Goal: Check status: Check status

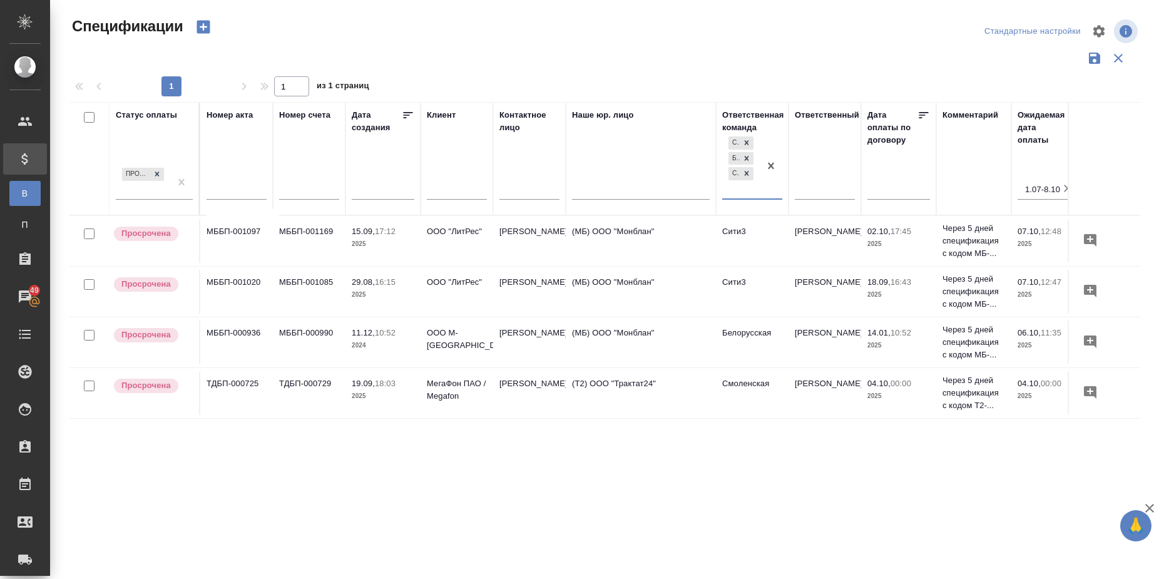
scroll to position [0, 211]
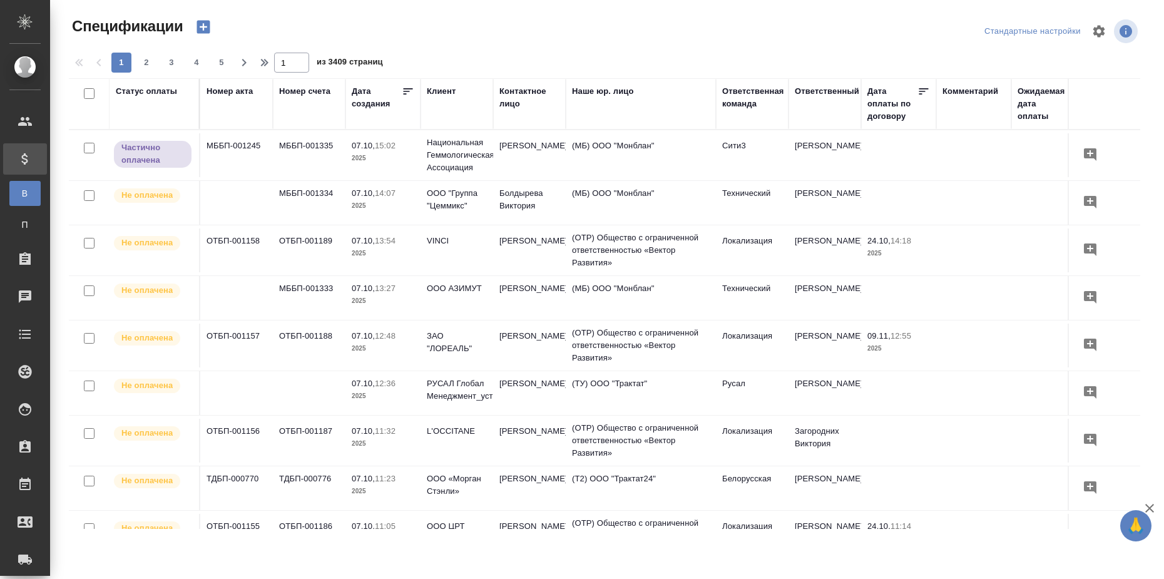
click at [136, 91] on div "Статус оплаты" at bounding box center [146, 91] width 61 height 13
select select "9"
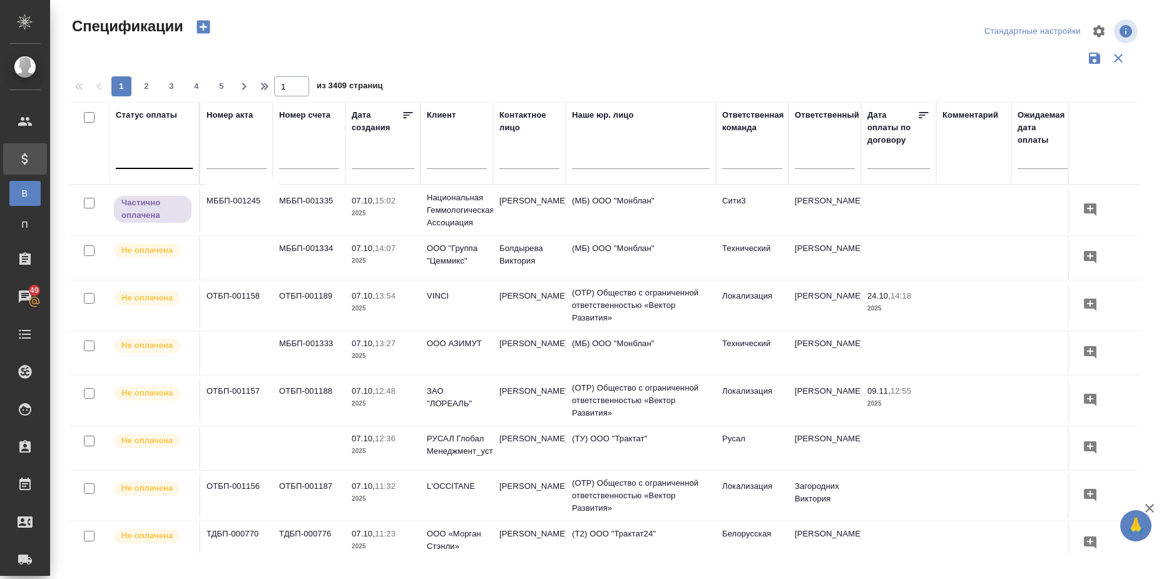
click at [156, 155] on div at bounding box center [154, 156] width 77 height 18
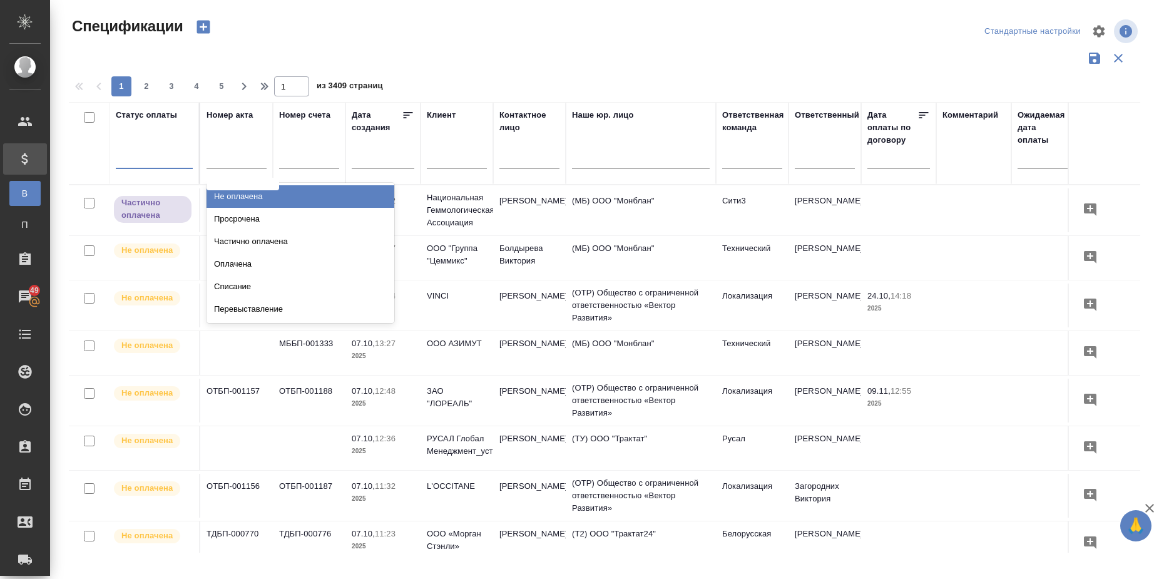
click at [250, 193] on div "Не оплачена" at bounding box center [301, 196] width 188 height 23
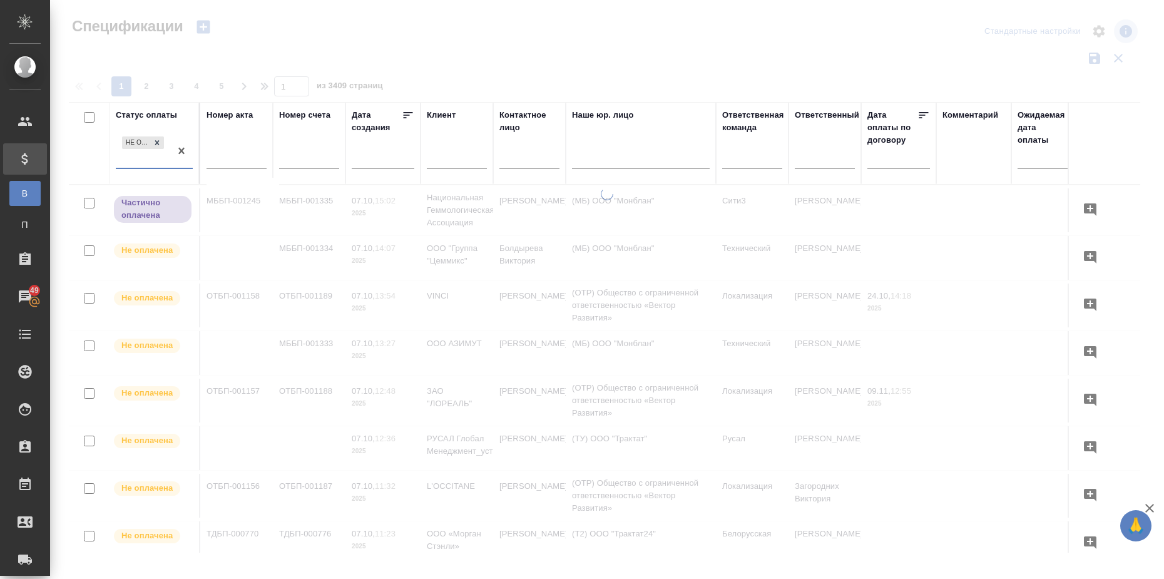
click at [903, 167] on input "text" at bounding box center [902, 159] width 55 height 18
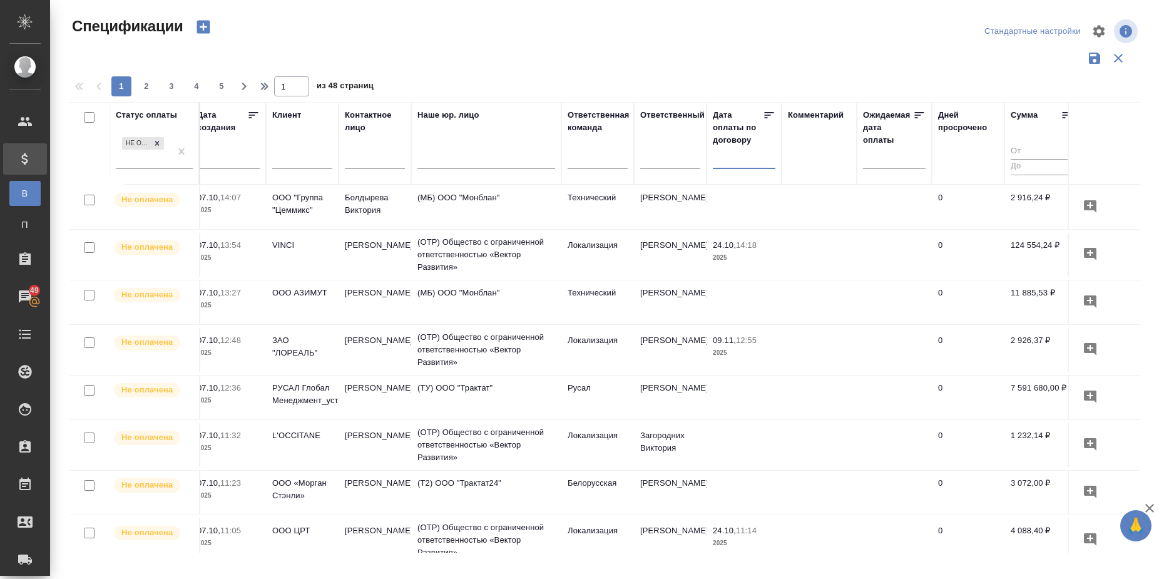
click at [749, 164] on input "text" at bounding box center [747, 159] width 55 height 18
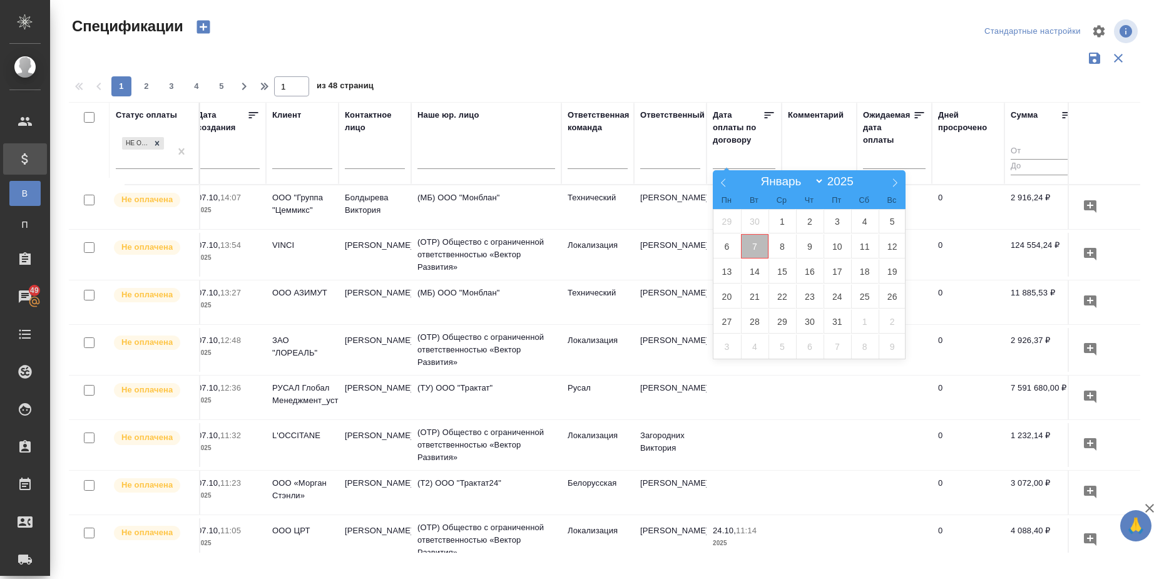
click at [760, 246] on span "7" at bounding box center [755, 246] width 28 height 24
type div "2025-10-06T21:00:00.000Z"
click at [895, 245] on span "12" at bounding box center [893, 246] width 28 height 24
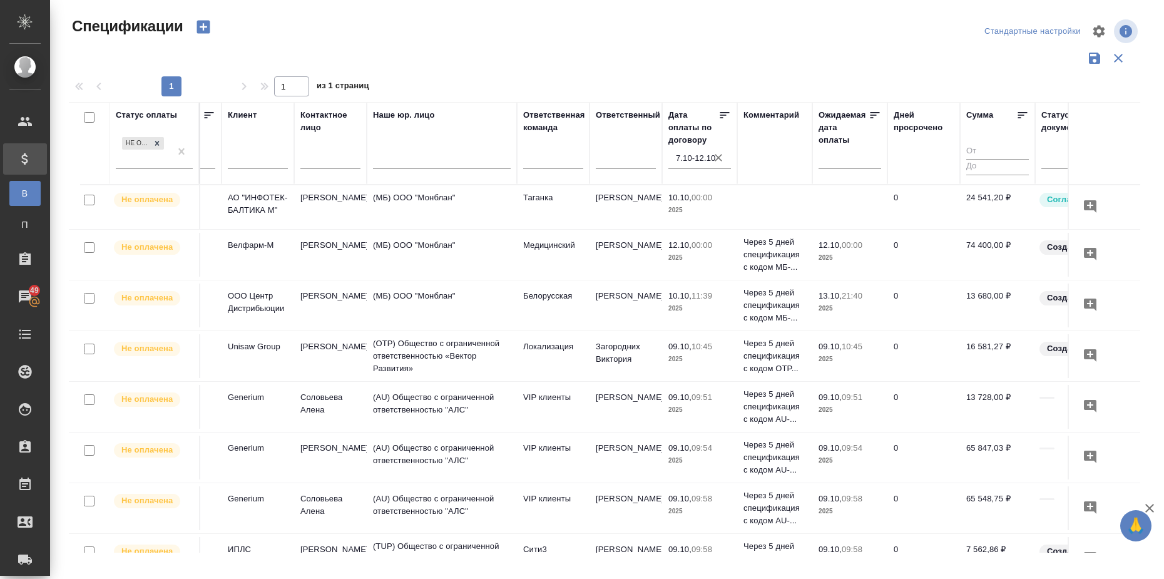
scroll to position [0, 201]
click at [1022, 111] on icon at bounding box center [1021, 115] width 13 height 13
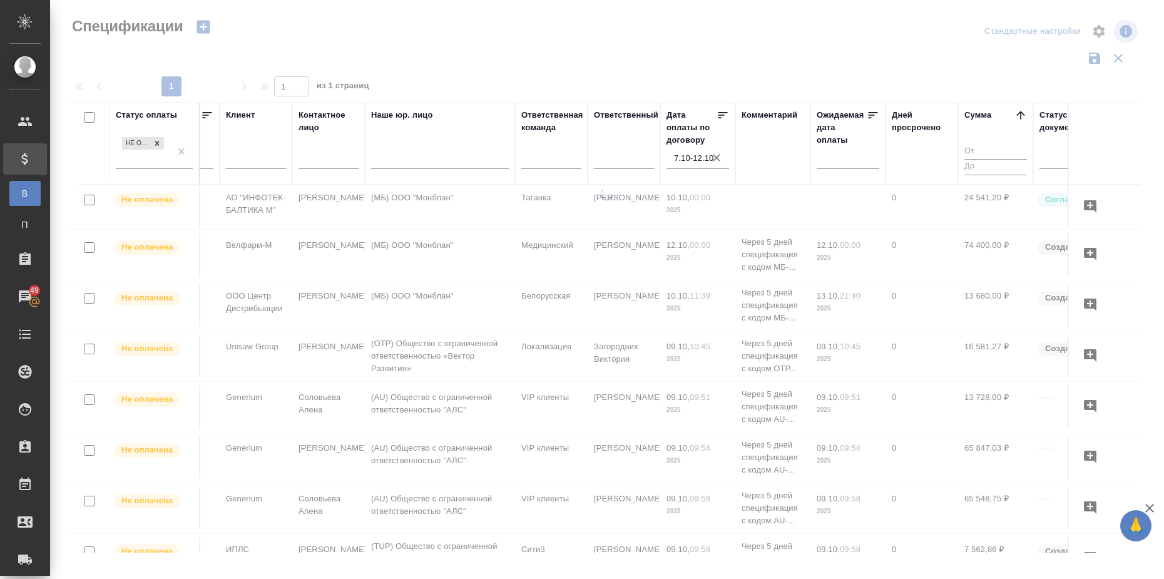
click at [1022, 111] on icon at bounding box center [1021, 115] width 13 height 13
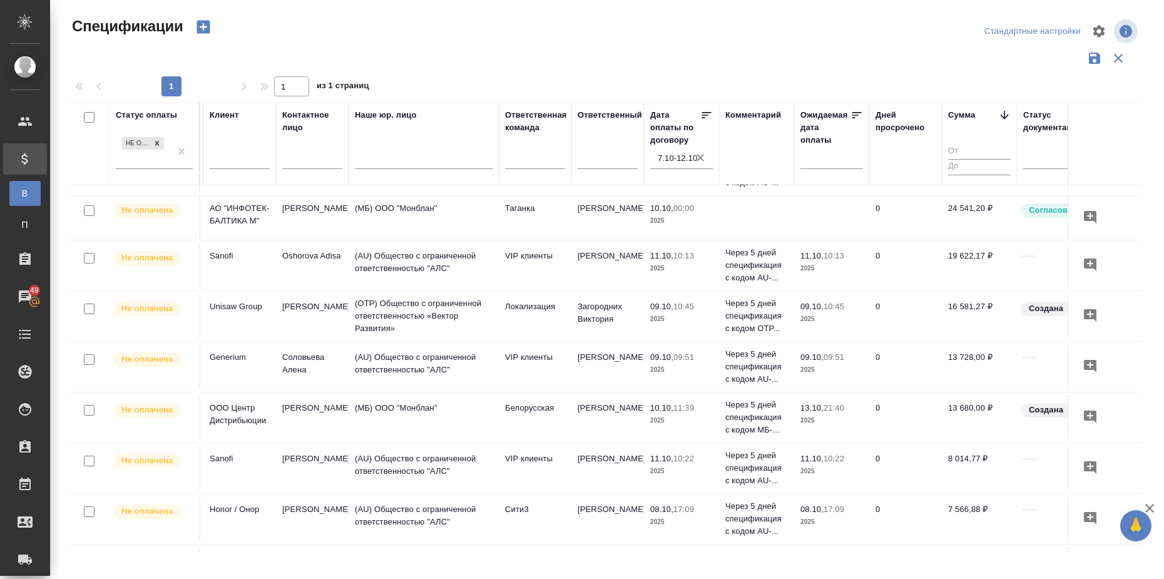
scroll to position [345, 217]
